Goal: Information Seeking & Learning: Learn about a topic

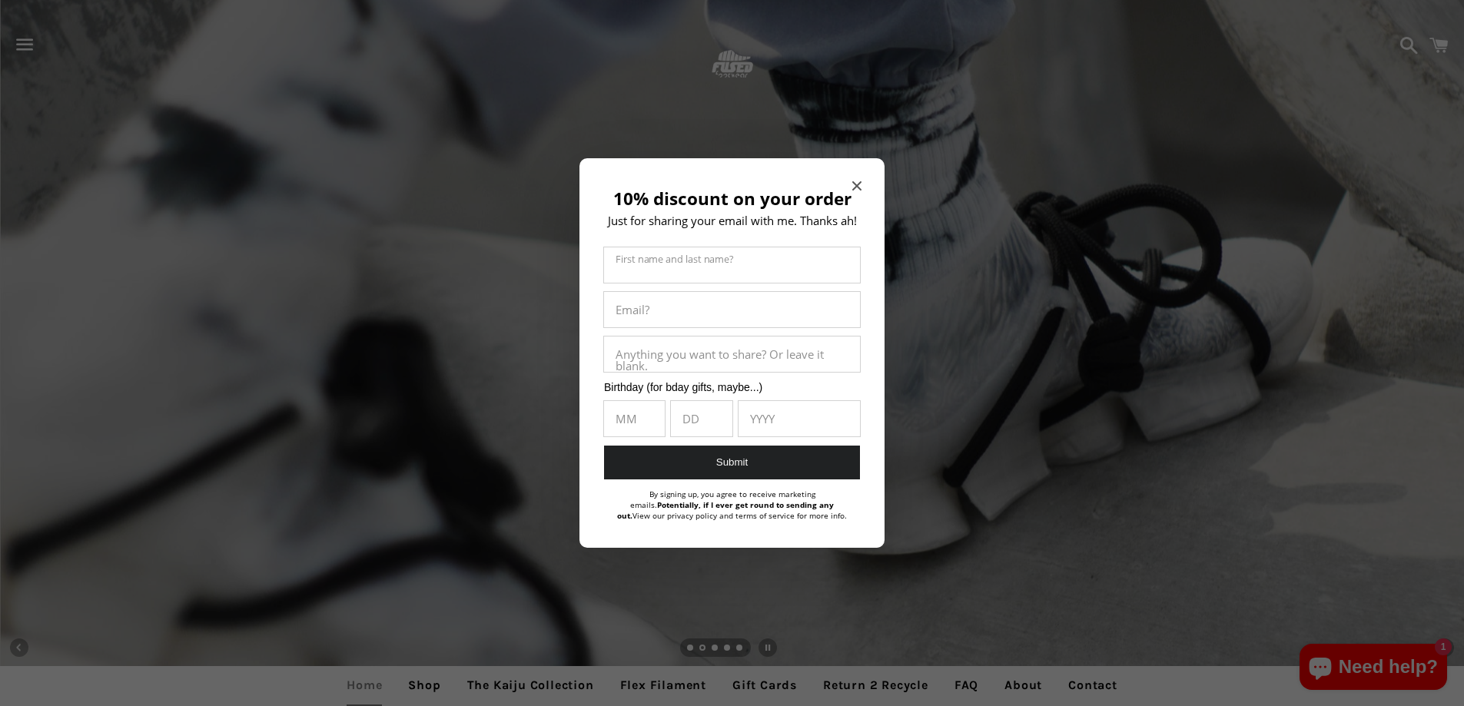
click at [855, 185] on icon "Close modal" at bounding box center [857, 185] width 9 height 9
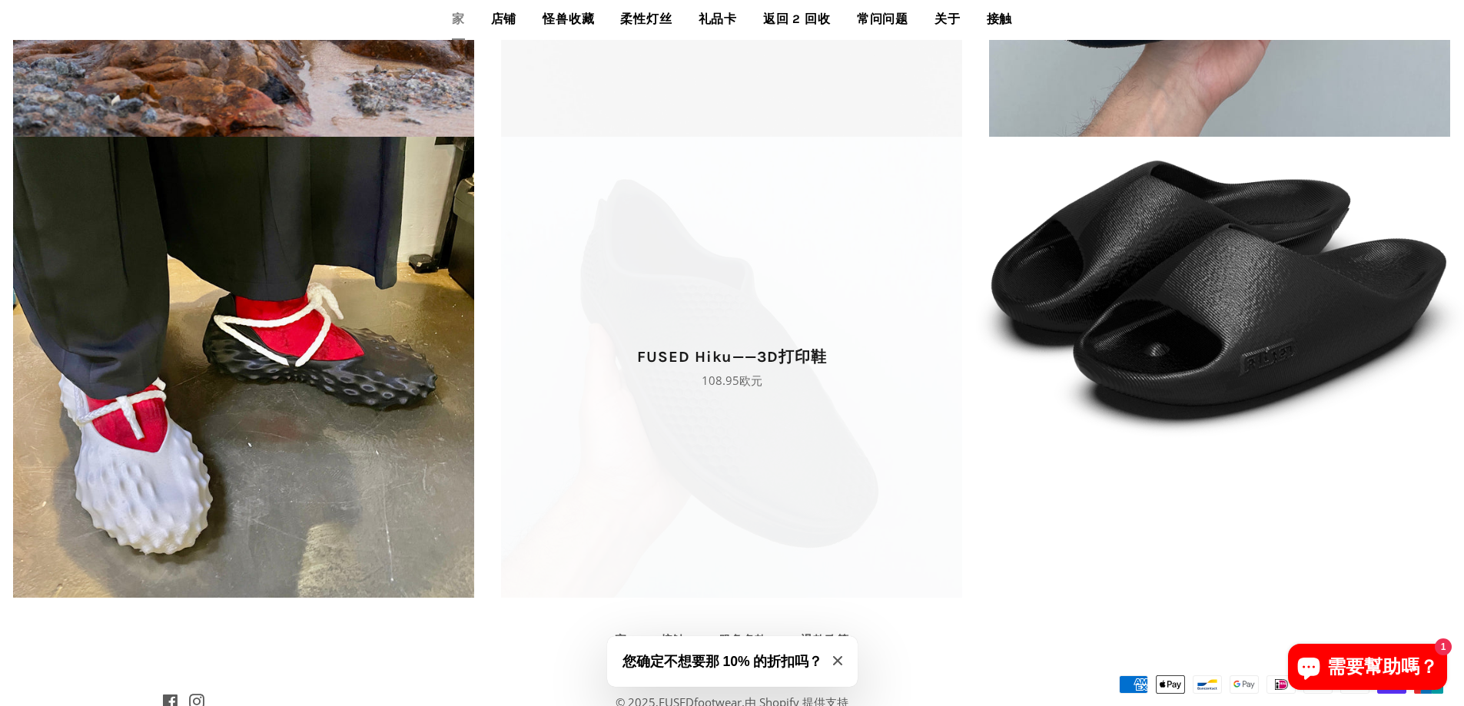
scroll to position [3892, 0]
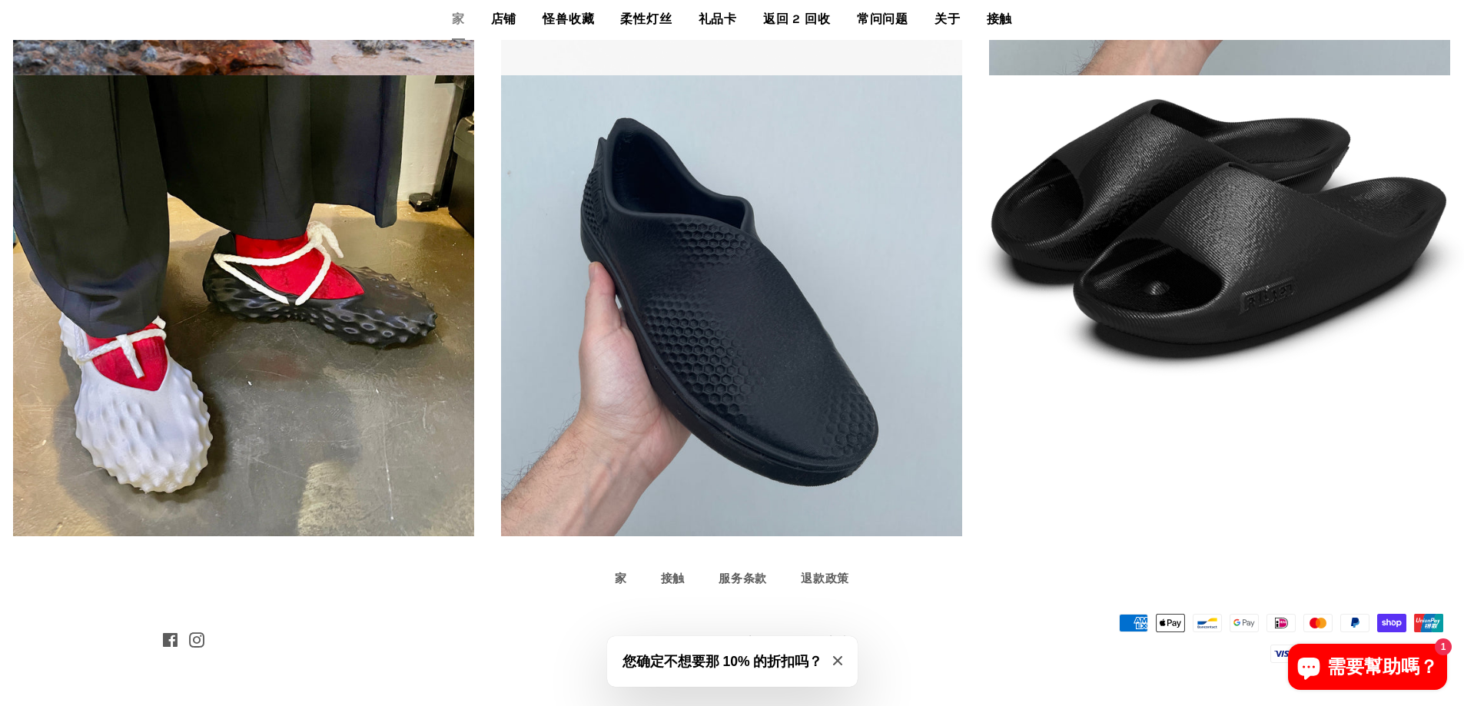
click at [840, 663] on icon "关闭模式" at bounding box center [837, 661] width 9 height 9
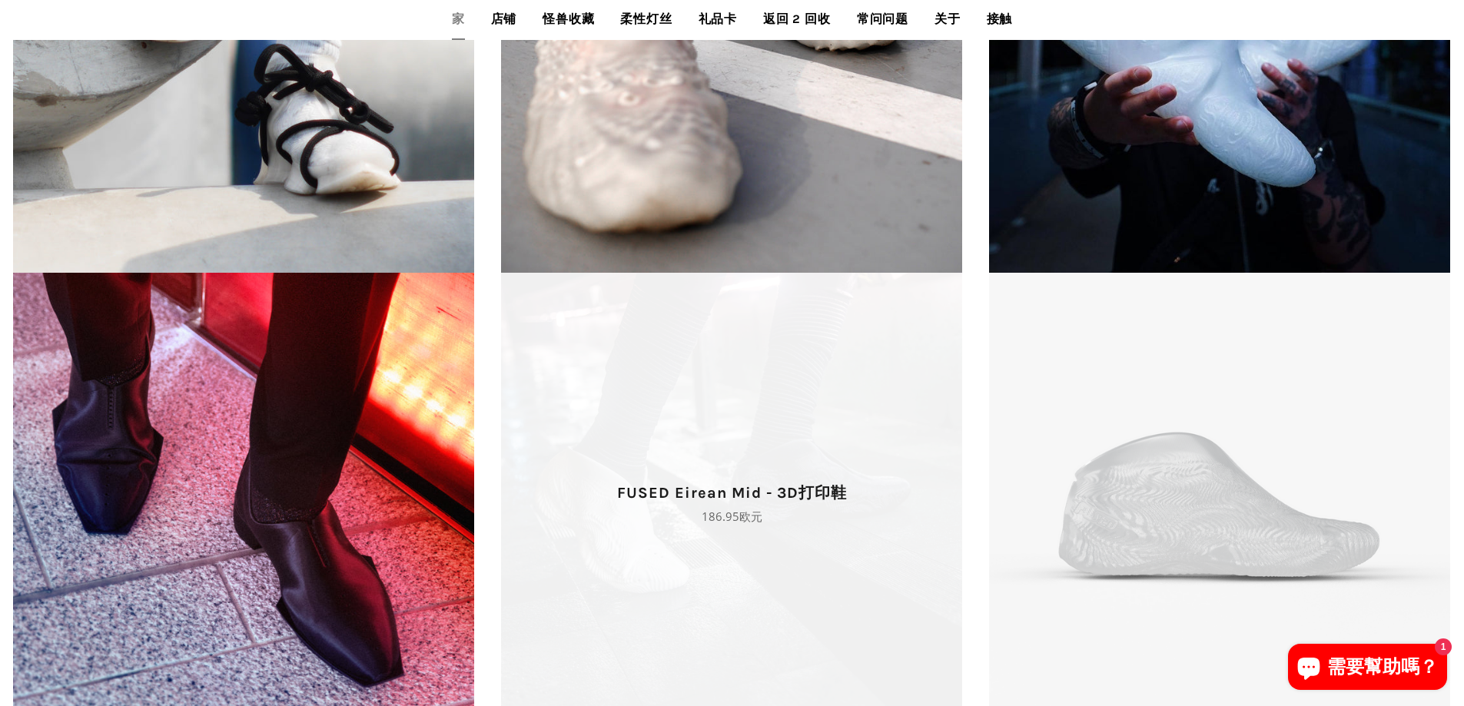
scroll to position [2585, 0]
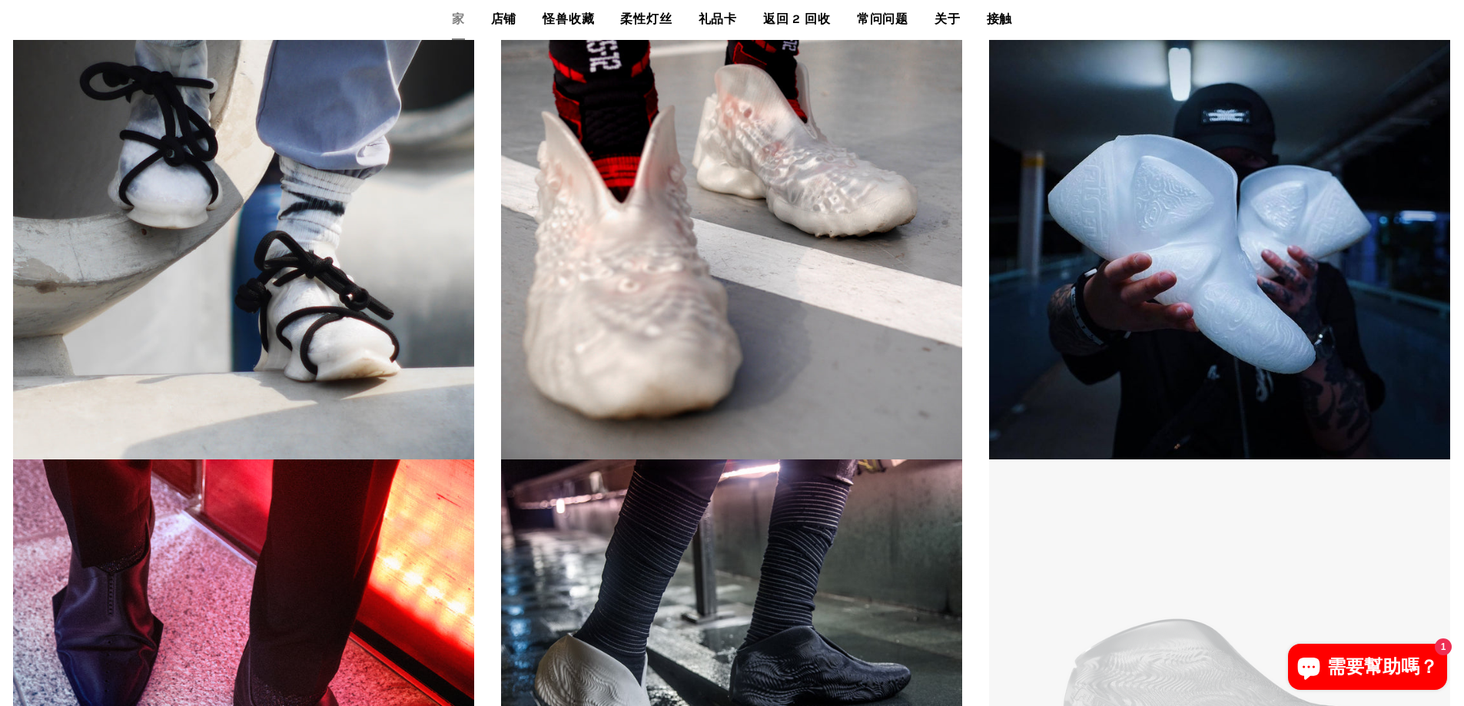
click at [497, 20] on font "店铺" at bounding box center [504, 19] width 26 height 15
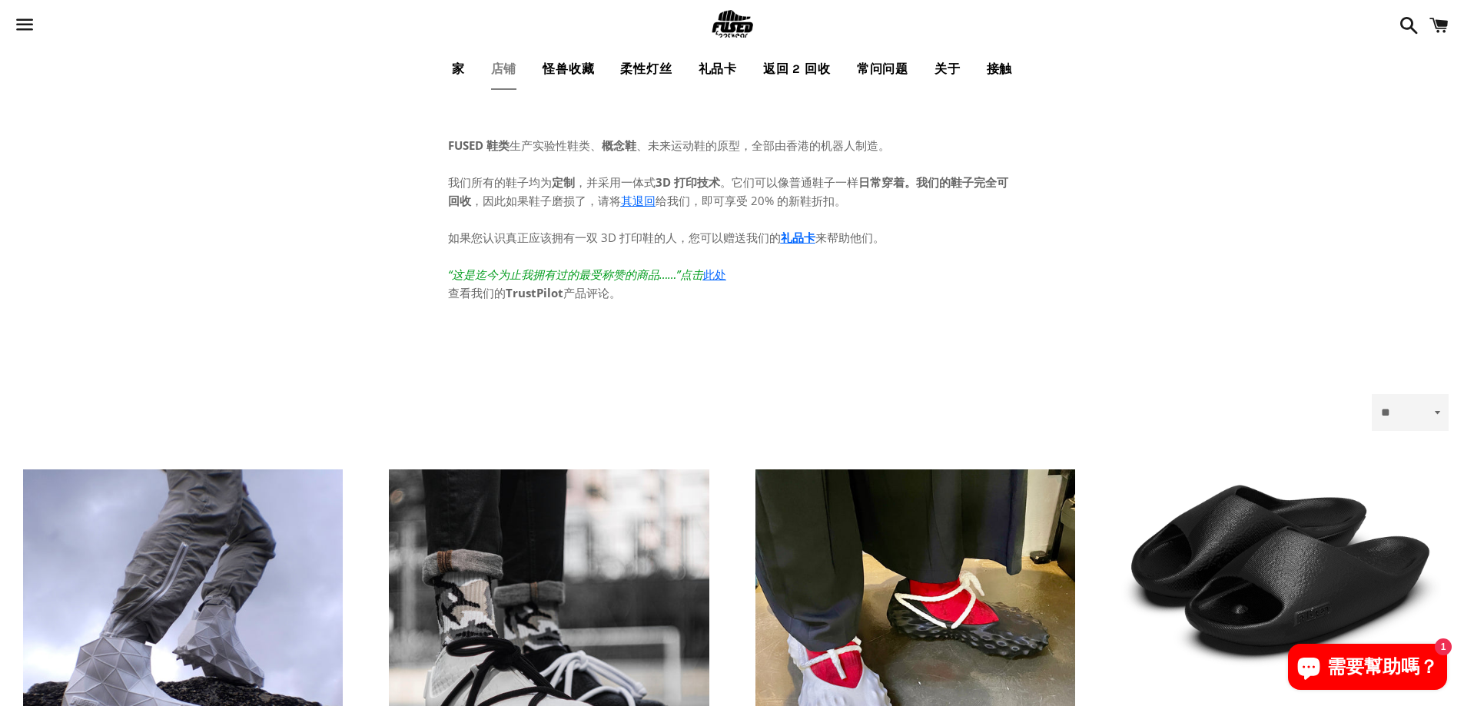
click at [566, 67] on font "怪兽收藏" at bounding box center [569, 69] width 52 height 15
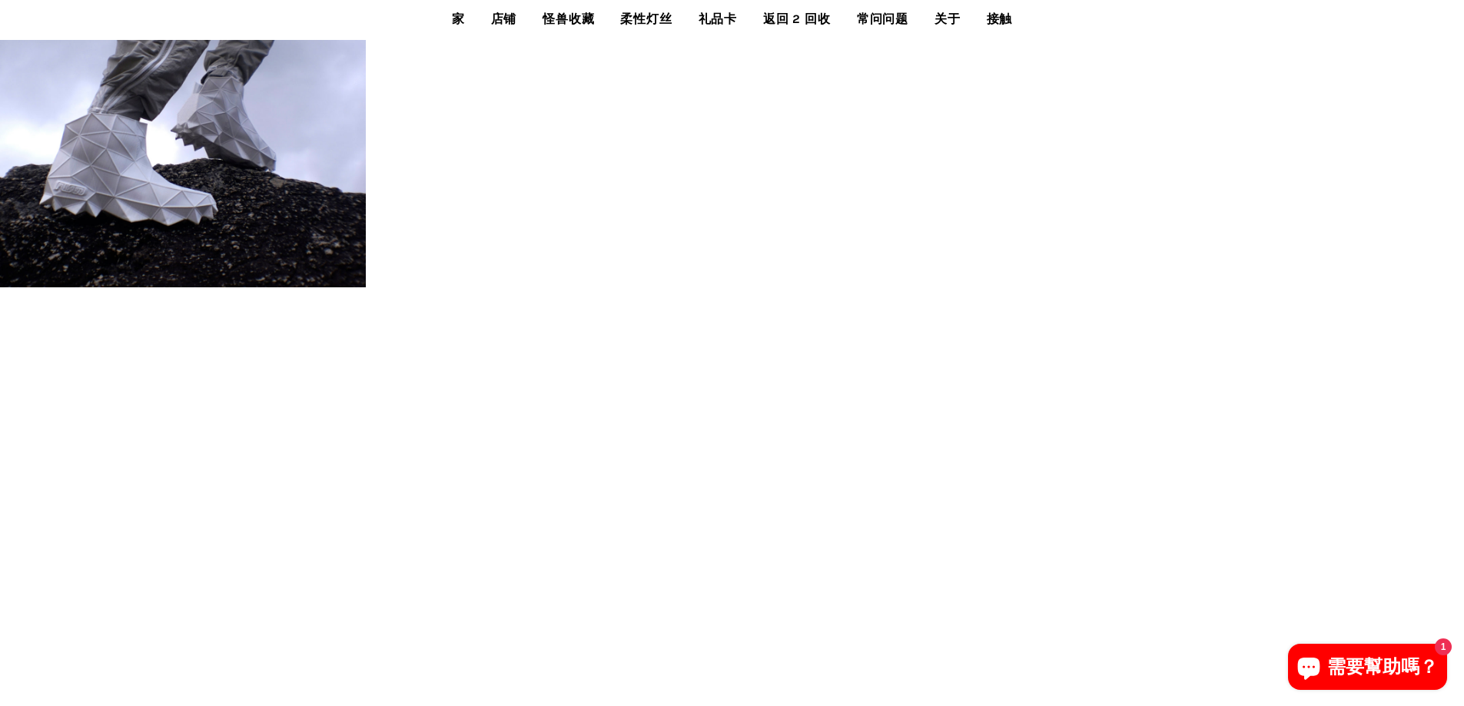
scroll to position [3921, 0]
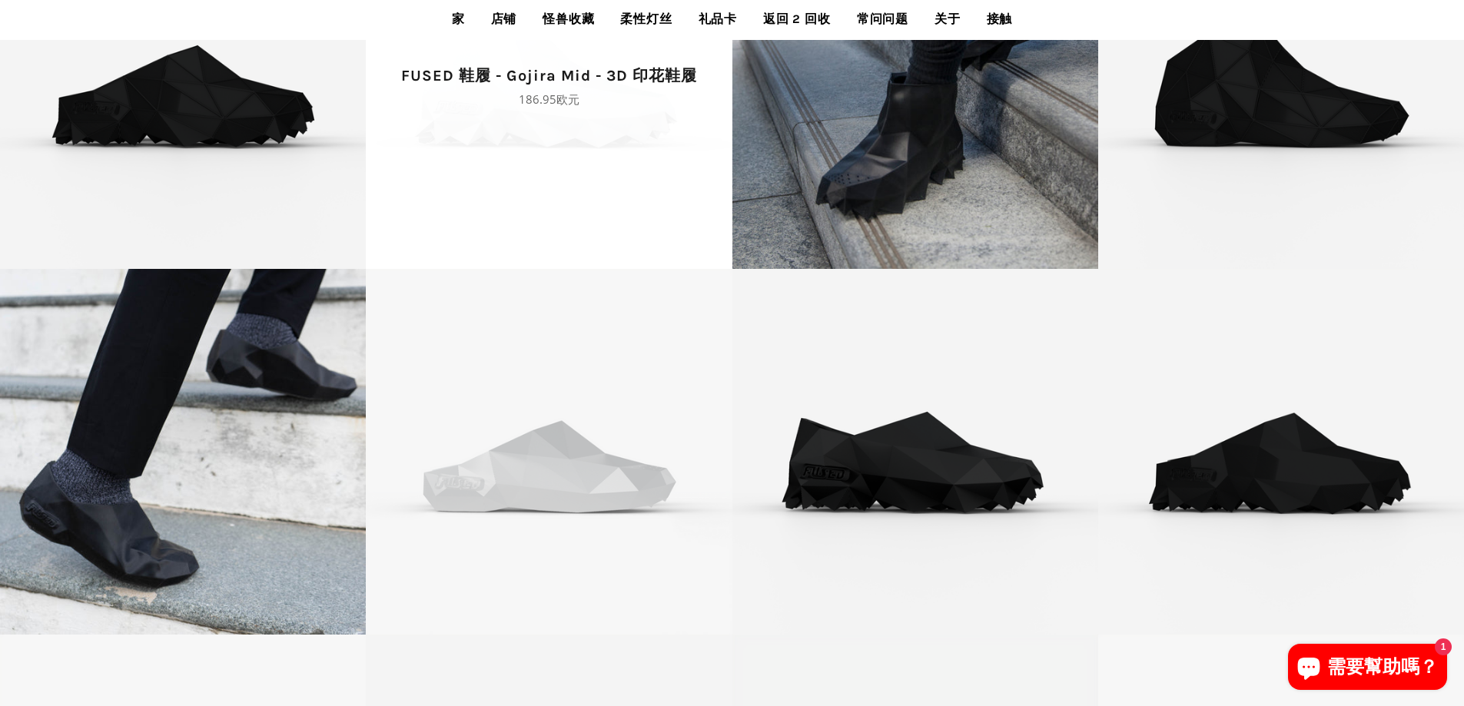
click at [514, 128] on span "FUSED 鞋履 - Gojira Mid - 3D 印花鞋履 正常价格 186.95欧元" at bounding box center [549, 86] width 366 height 366
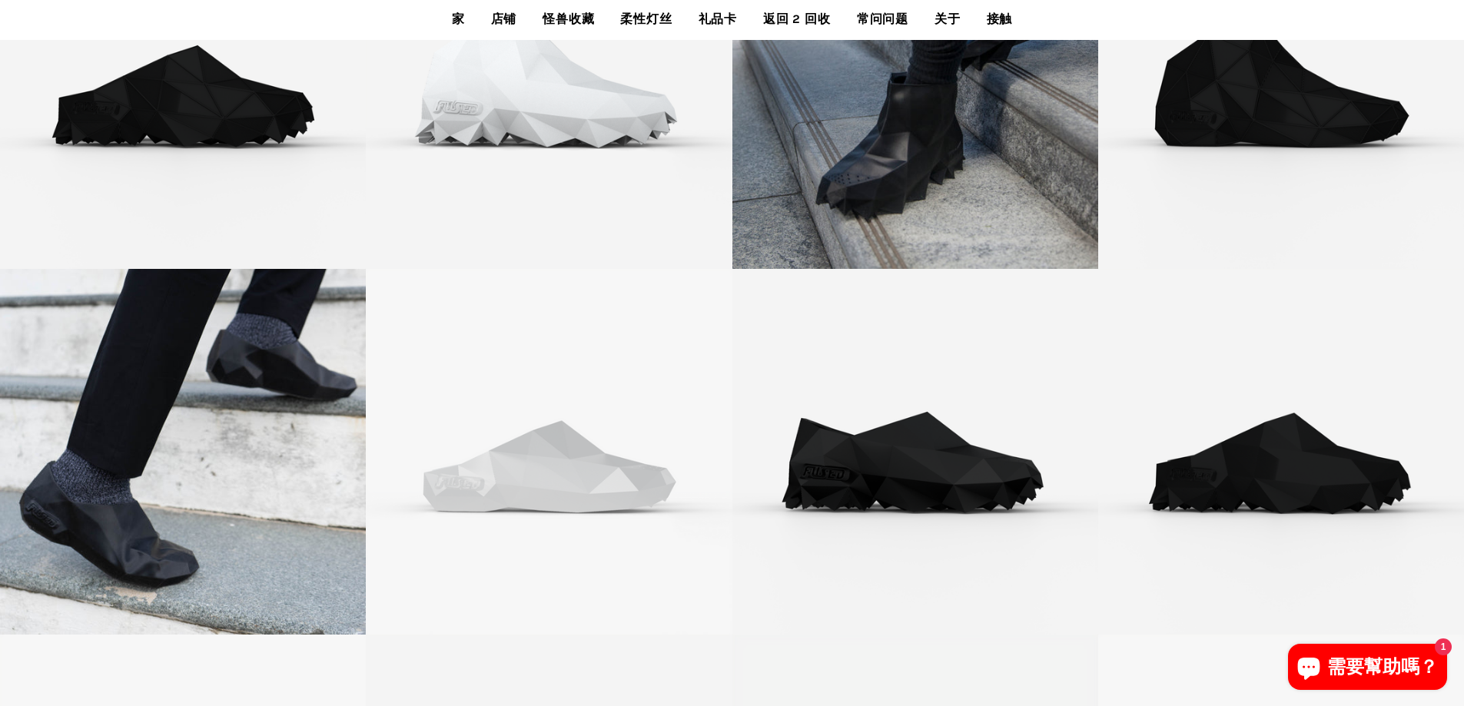
scroll to position [3939, 0]
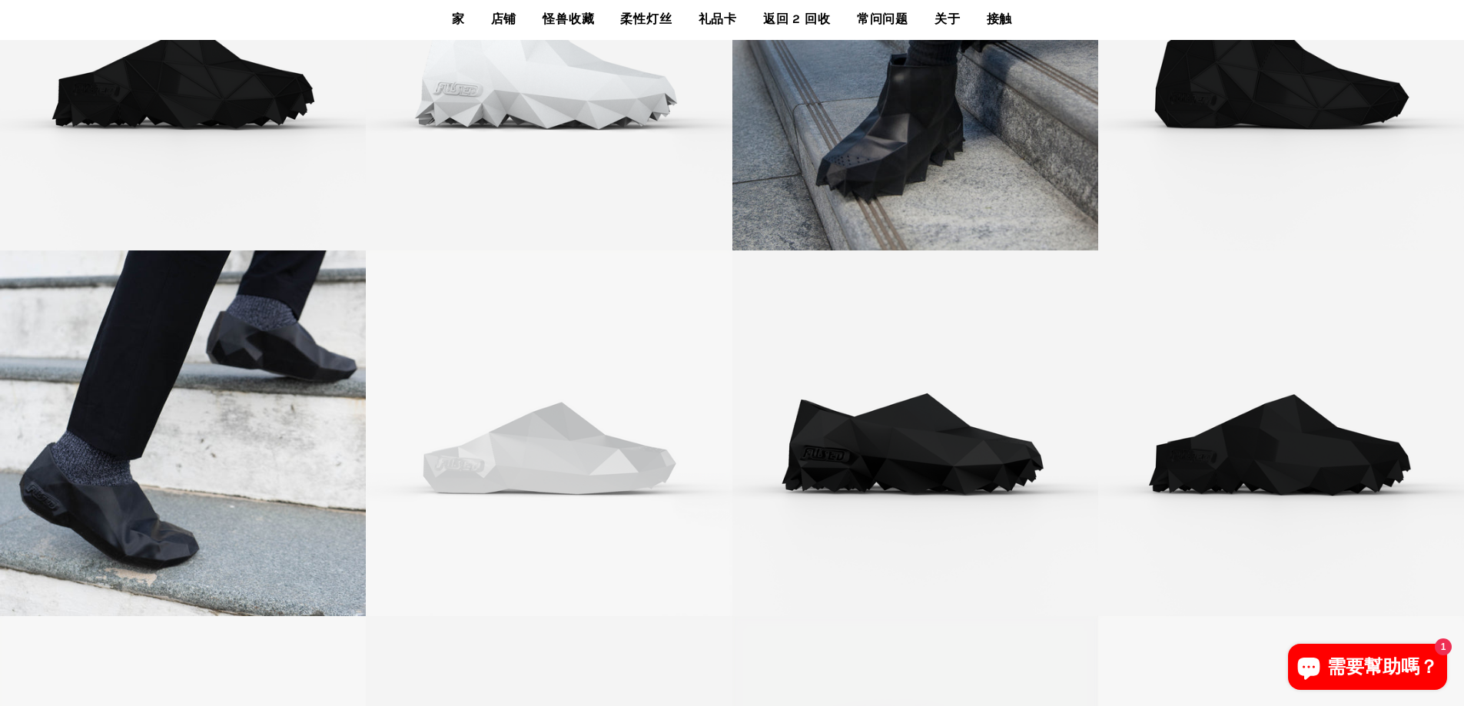
click at [808, 23] on font "返回 2 回收" at bounding box center [797, 19] width 68 height 15
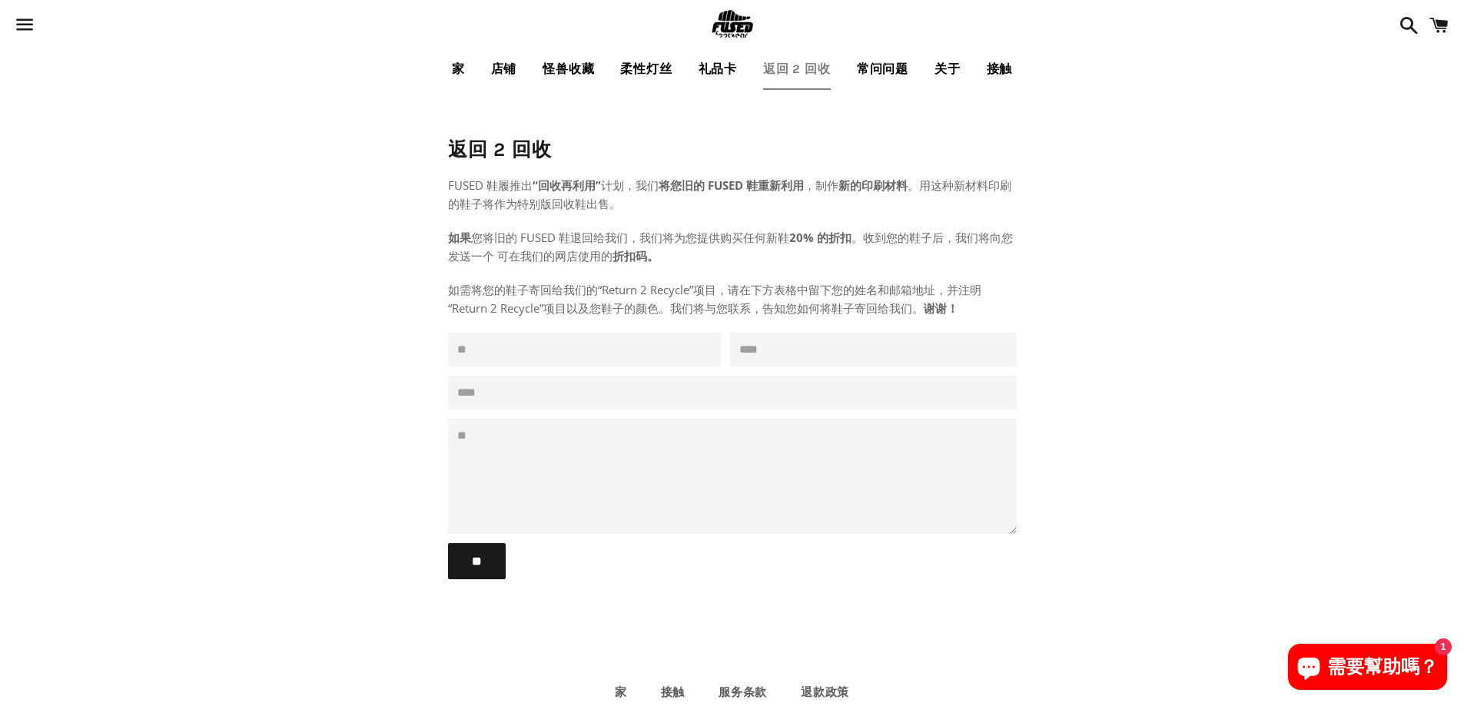
click at [889, 81] on link "常问问题" at bounding box center [883, 69] width 75 height 38
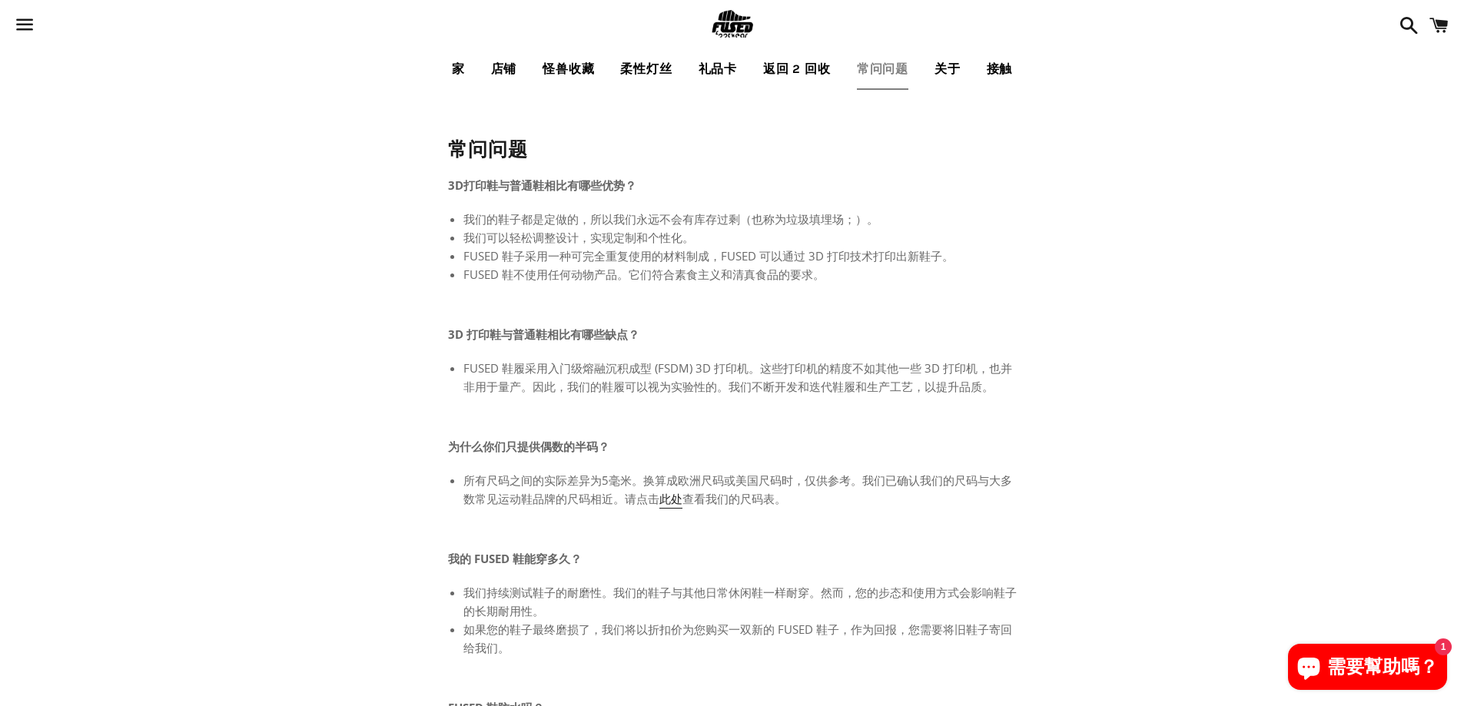
click at [952, 86] on link "关于" at bounding box center [947, 69] width 49 height 38
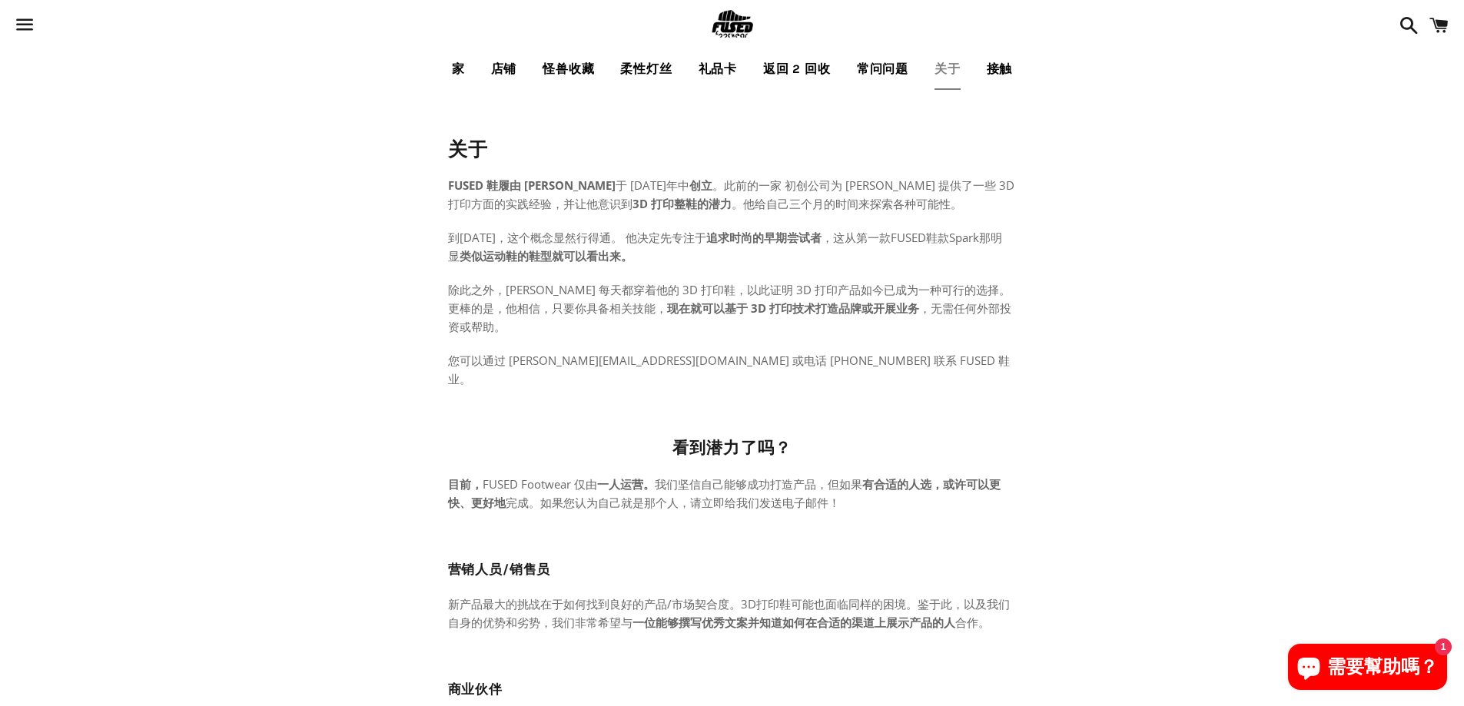
click at [1003, 68] on font "接触" at bounding box center [1000, 69] width 26 height 15
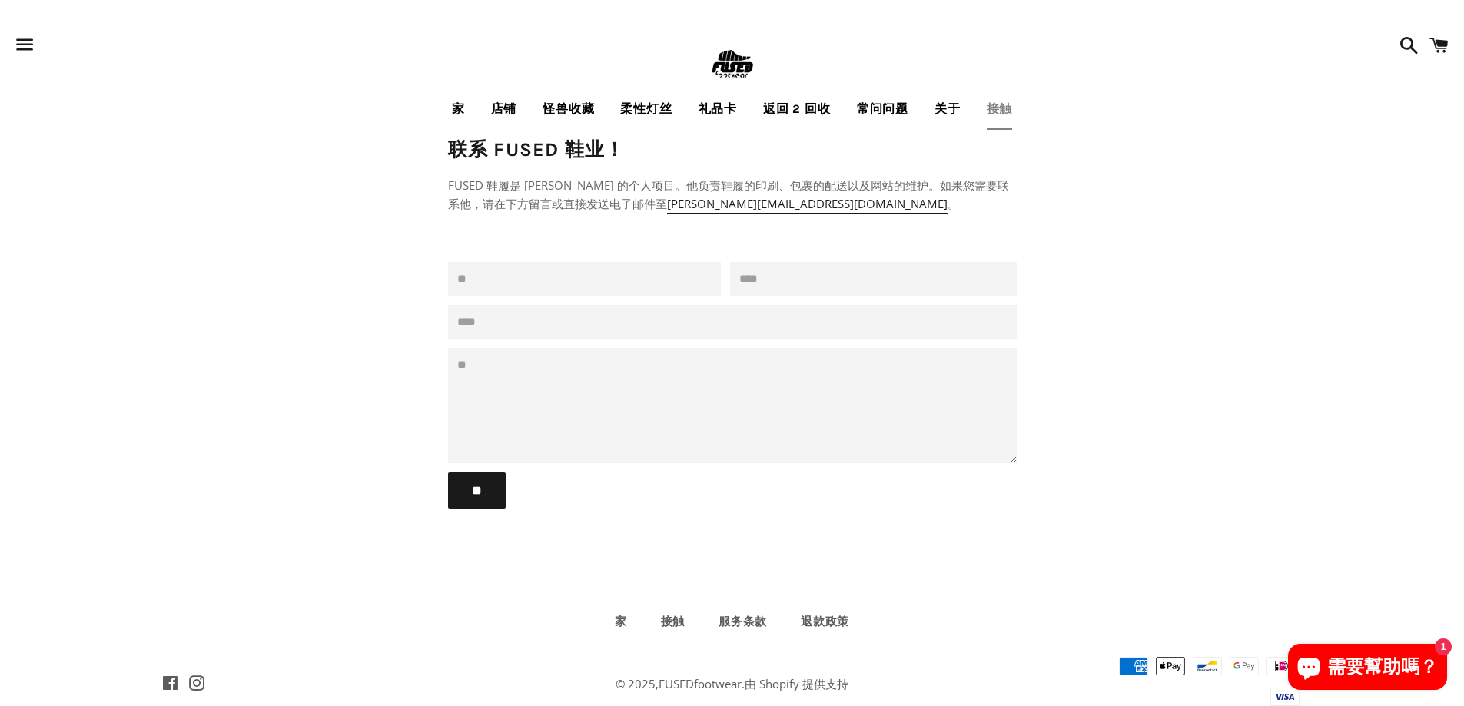
click at [895, 117] on link "常问问题" at bounding box center [883, 109] width 75 height 38
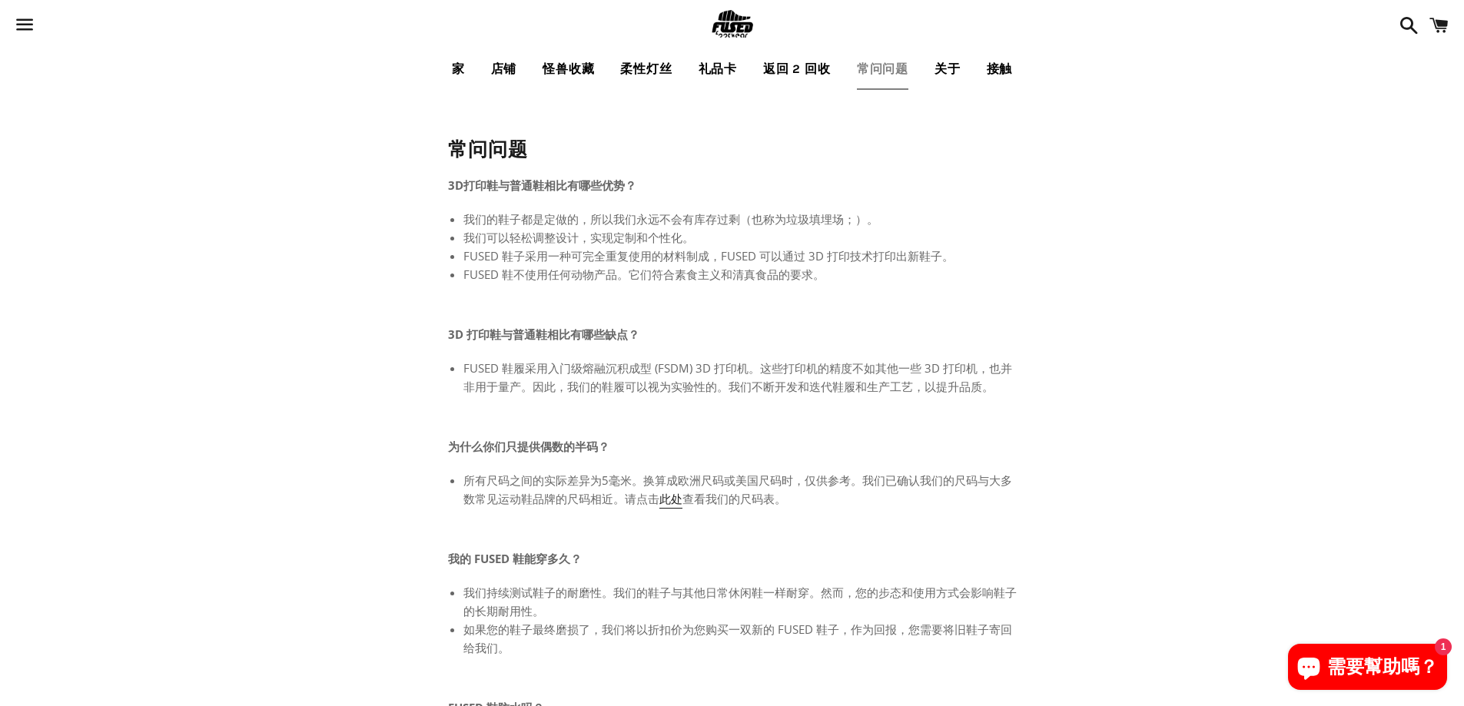
click at [947, 72] on font "关于" at bounding box center [948, 69] width 26 height 15
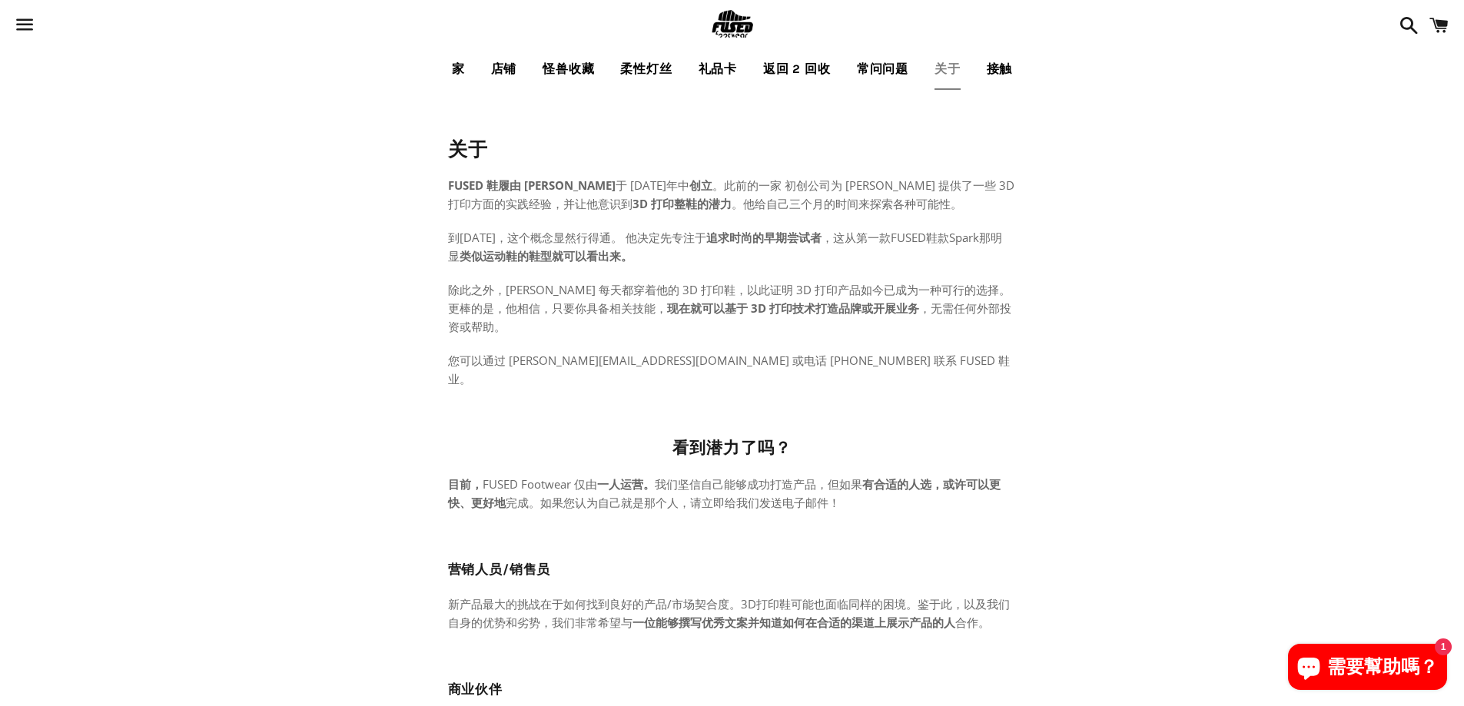
click at [457, 72] on font "家" at bounding box center [458, 69] width 13 height 15
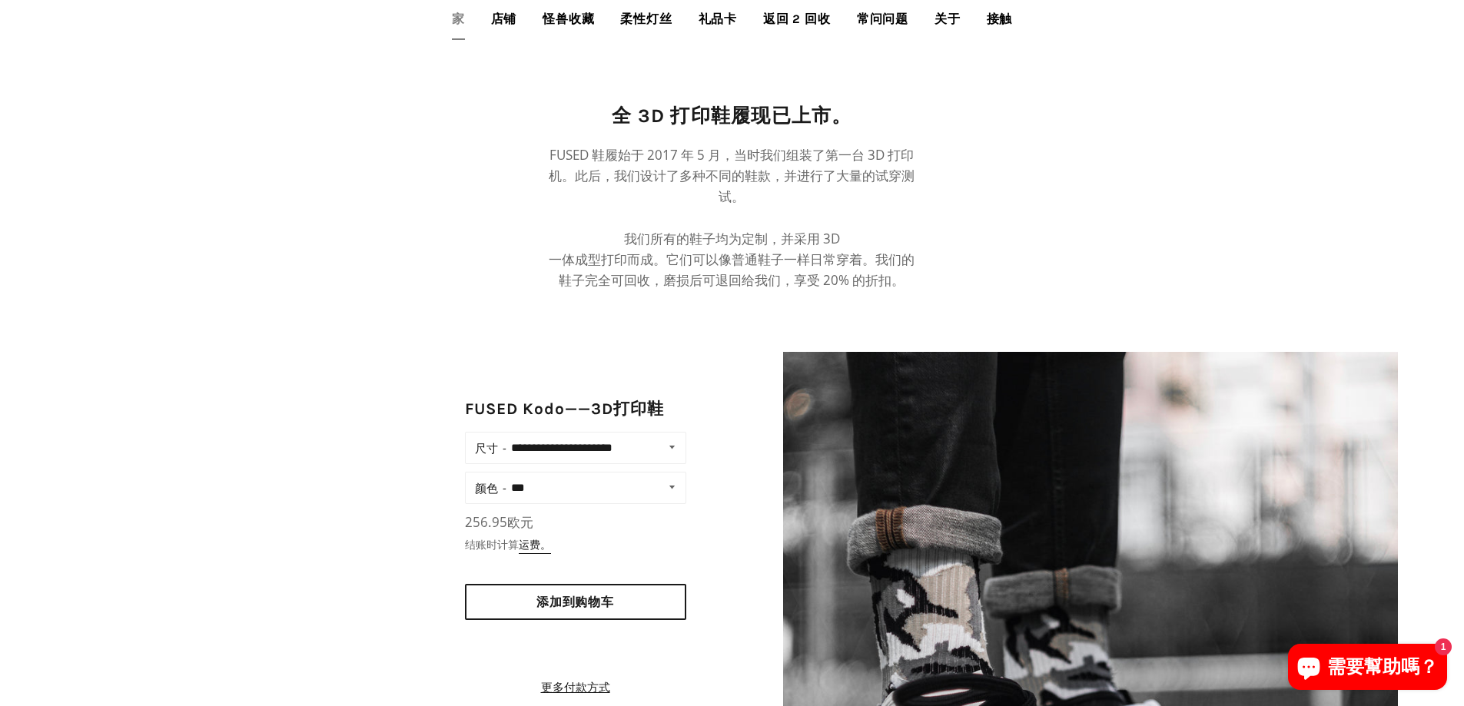
scroll to position [1153, 0]
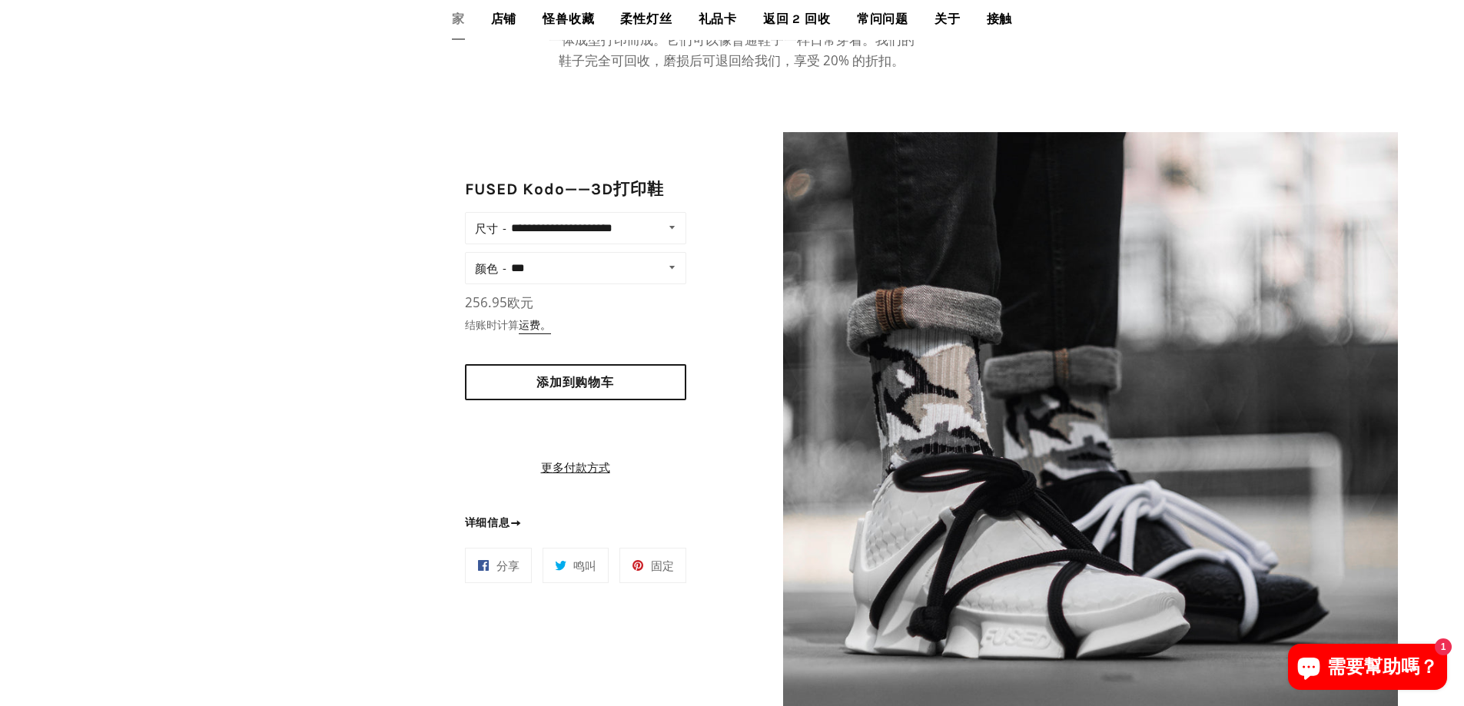
drag, startPoint x: 10, startPoint y: 92, endPoint x: 3, endPoint y: 96, distance: 7.9
